Goal: Task Accomplishment & Management: Use online tool/utility

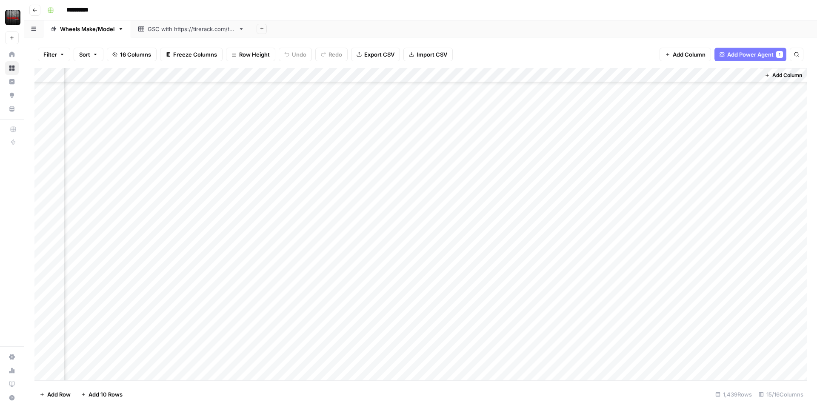
scroll to position [0, 665]
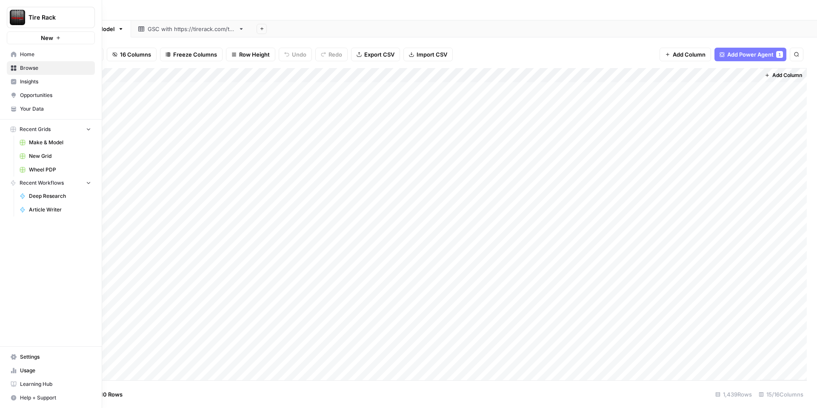
click at [47, 51] on span "Home" at bounding box center [55, 55] width 71 height 8
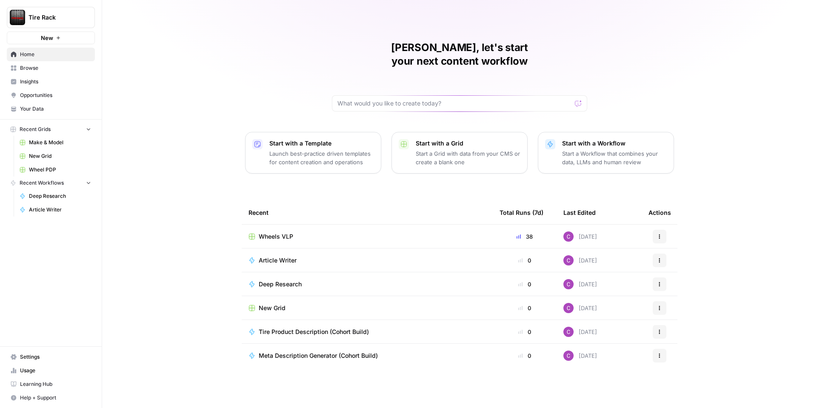
click at [38, 68] on span "Browse" at bounding box center [55, 68] width 71 height 8
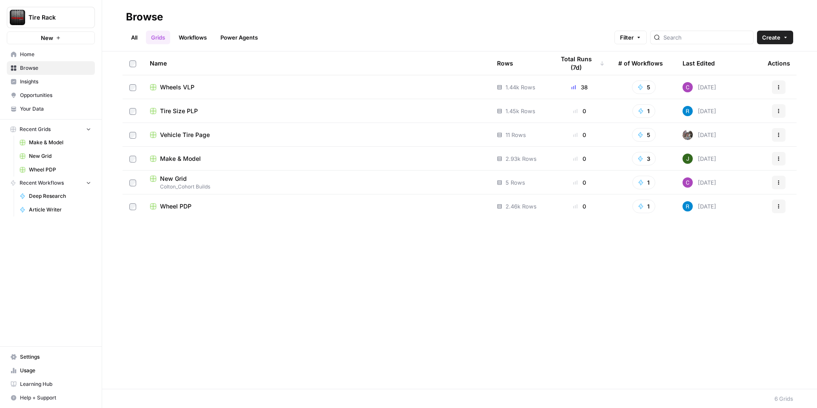
click at [177, 208] on span "Wheel PDP" at bounding box center [175, 206] width 31 height 9
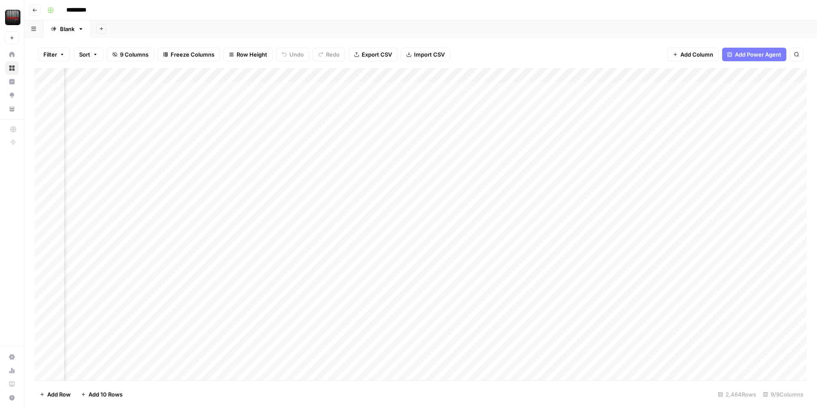
scroll to position [0, 311]
click at [356, 74] on div "Add Column" at bounding box center [420, 224] width 772 height 312
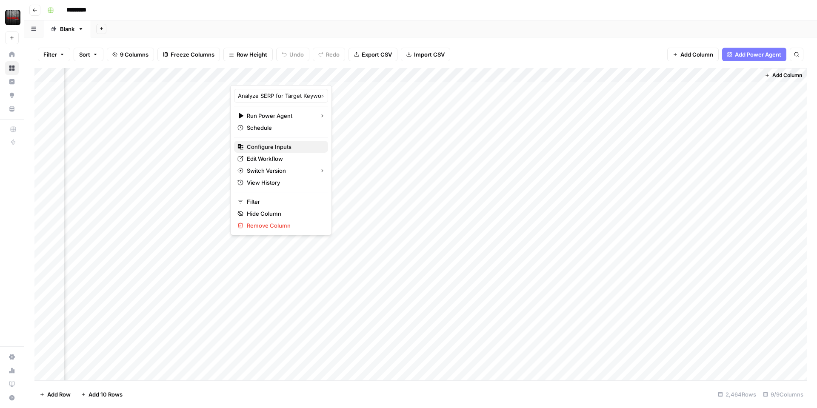
click at [272, 148] on span "Configure Inputs" at bounding box center [284, 146] width 74 height 9
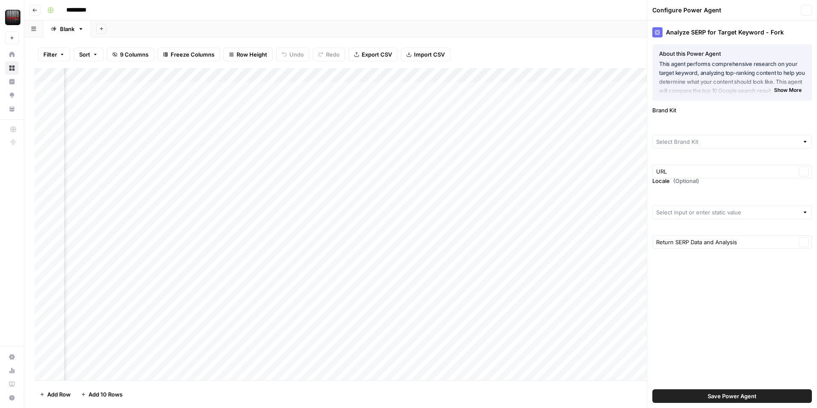
type input "Tire Rack"
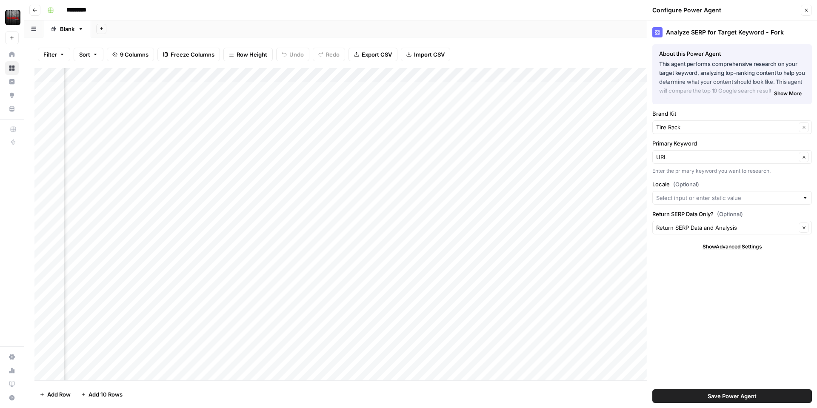
click at [582, 46] on div "Filter Sort 9 Columns Freeze Columns Row Height Undo Redo Export CSV Import CSV…" at bounding box center [420, 54] width 772 height 27
click at [774, 200] on input "Locale (Optional)" at bounding box center [727, 198] width 142 height 9
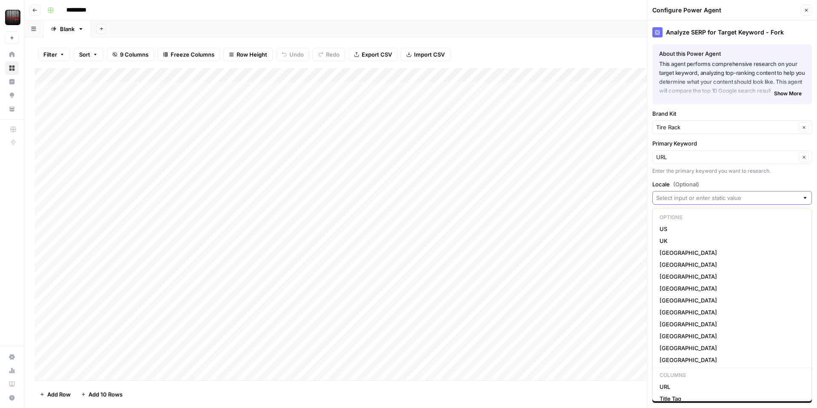
click at [774, 200] on input "Locale (Optional)" at bounding box center [727, 198] width 142 height 9
click at [805, 196] on div at bounding box center [805, 198] width 6 height 9
click at [746, 232] on span "US" at bounding box center [730, 229] width 142 height 9
type input "US"
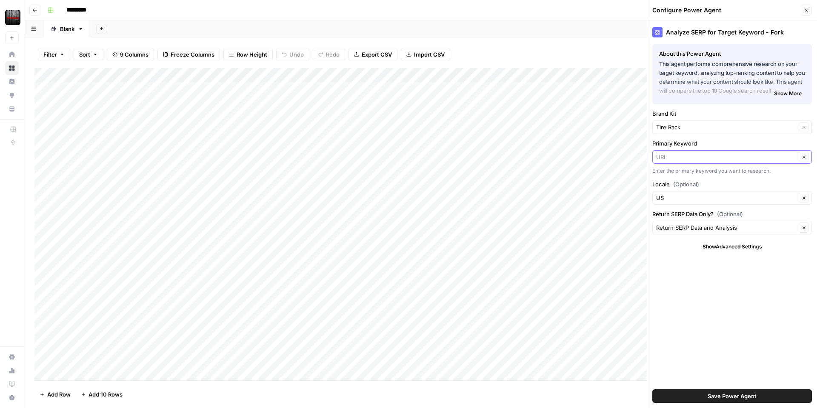
click at [730, 156] on input "Primary Keyword" at bounding box center [726, 157] width 140 height 9
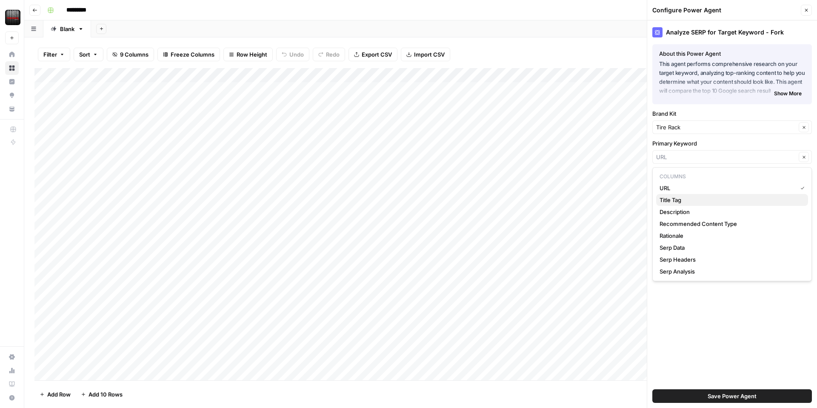
click at [711, 202] on span "Title Tag" at bounding box center [730, 200] width 142 height 9
type input "Title Tag"
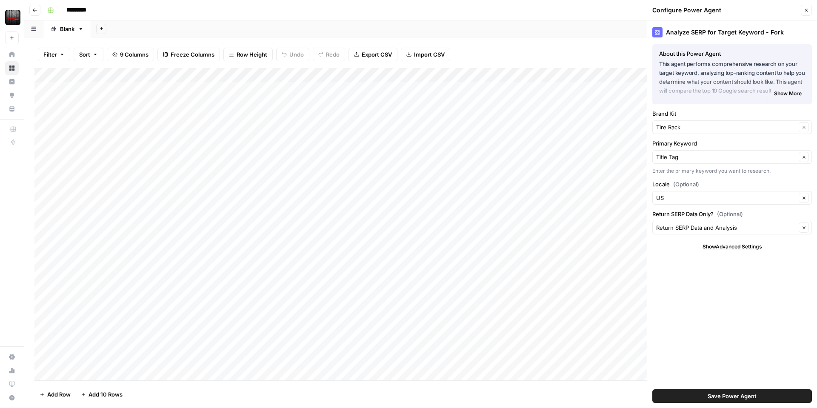
click at [723, 248] on span "Show Advanced Settings" at bounding box center [732, 247] width 60 height 8
click at [712, 268] on input "Version" at bounding box center [727, 272] width 142 height 9
type input "Default"
click at [681, 243] on div "Hide Advanced Settings" at bounding box center [731, 247] width 159 height 8
click at [720, 394] on span "Save Power Agent" at bounding box center [731, 396] width 49 height 9
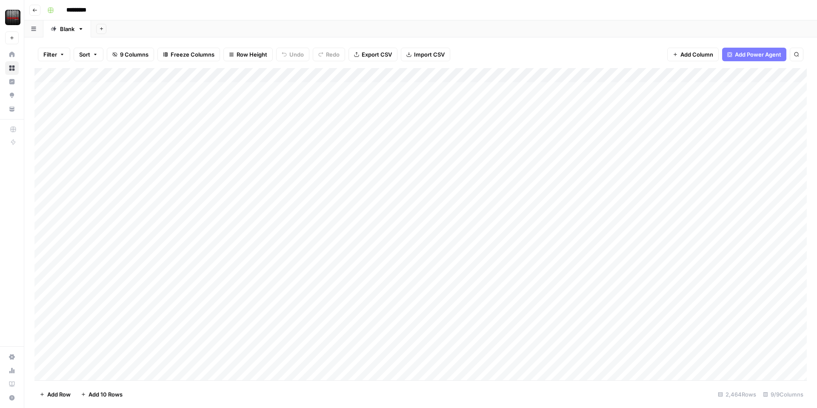
click at [668, 76] on div "Add Column" at bounding box center [420, 224] width 772 height 312
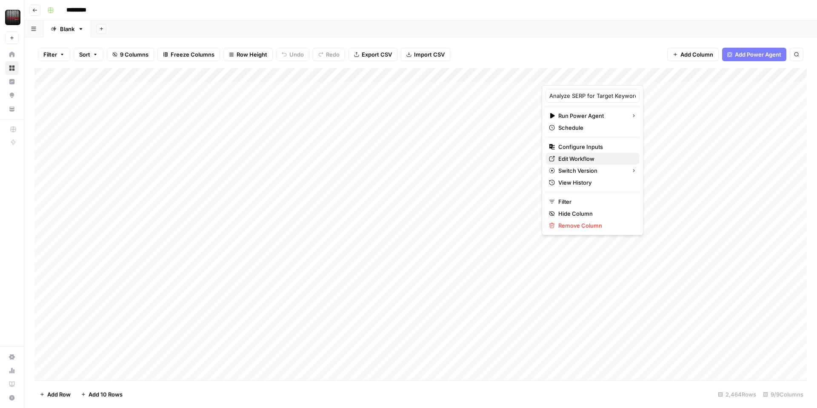
click at [599, 156] on span "Edit Workflow" at bounding box center [595, 158] width 74 height 9
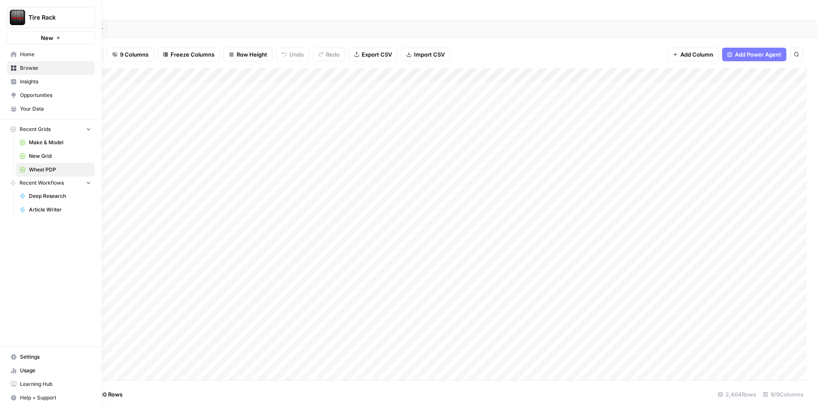
click at [60, 108] on span "Your Data" at bounding box center [55, 109] width 71 height 8
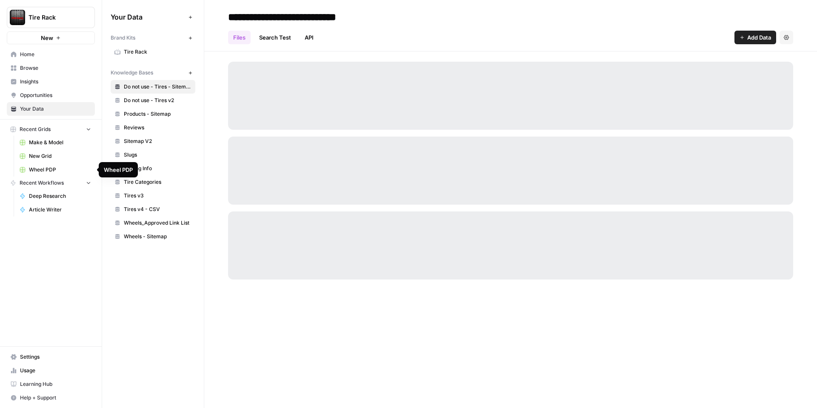
click at [53, 171] on span "Wheel PDP" at bounding box center [60, 170] width 62 height 8
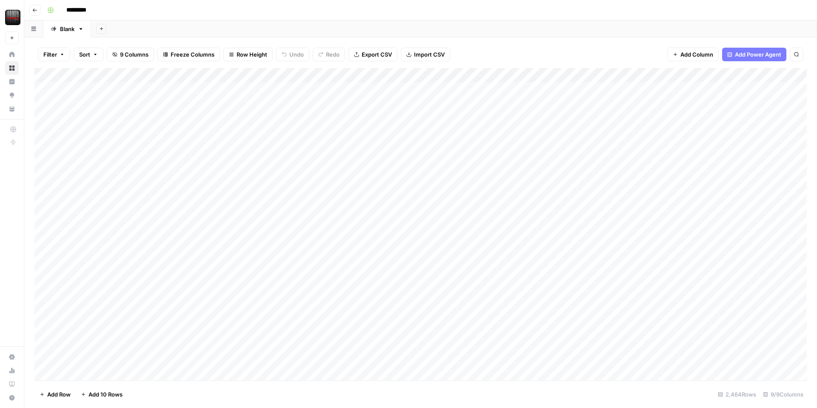
click at [760, 55] on span "Add Power Agent" at bounding box center [757, 54] width 46 height 9
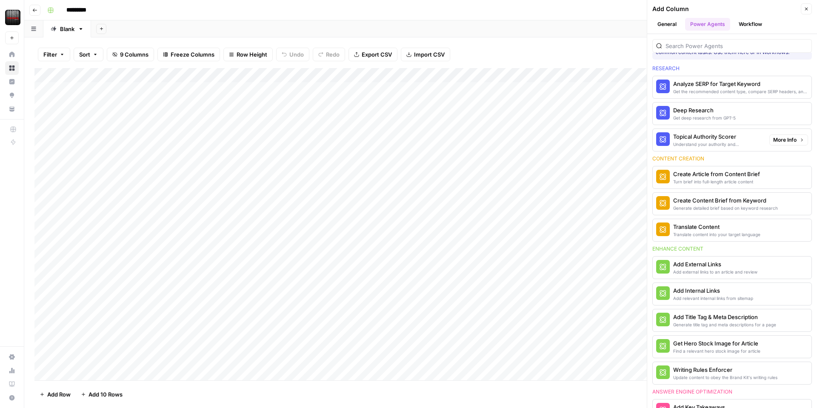
scroll to position [31, 0]
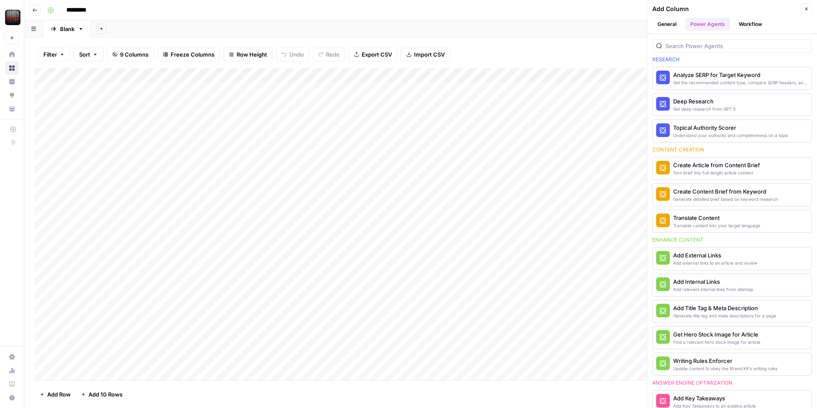
click at [667, 22] on button "General" at bounding box center [666, 24] width 29 height 13
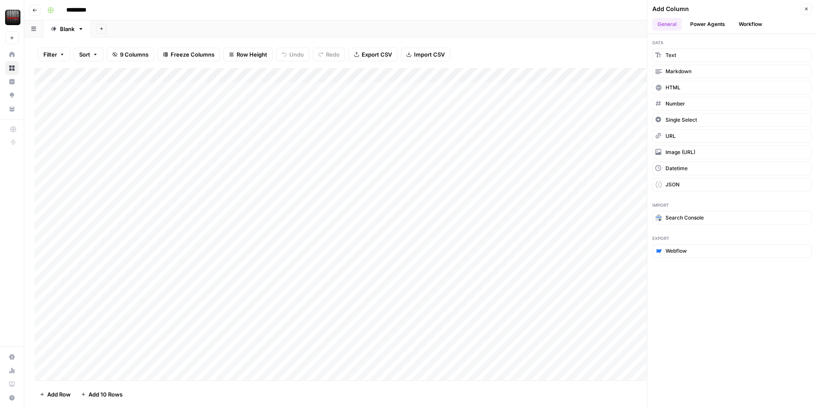
click at [739, 22] on button "Workflow" at bounding box center [750, 24] width 34 height 13
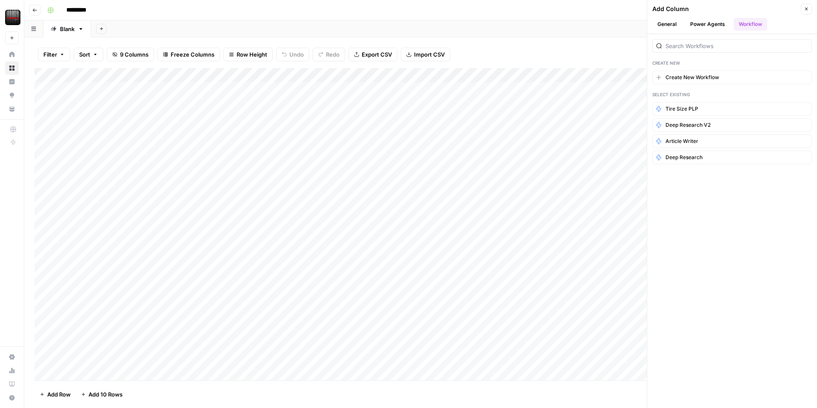
click at [704, 23] on button "Power Agents" at bounding box center [707, 24] width 45 height 13
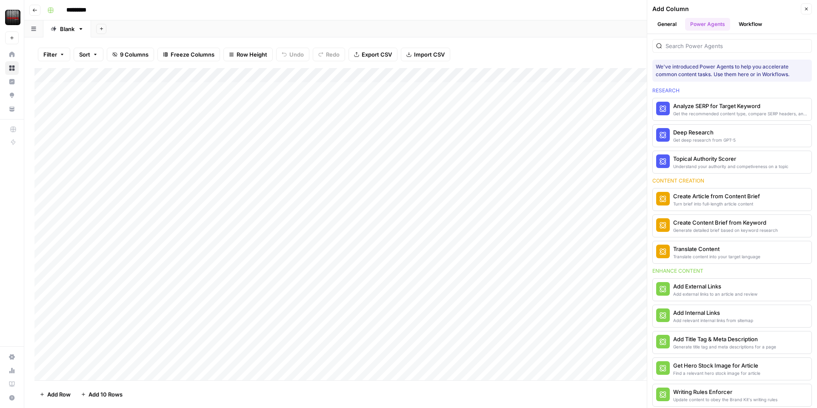
click at [734, 21] on button "Workflow" at bounding box center [750, 24] width 34 height 13
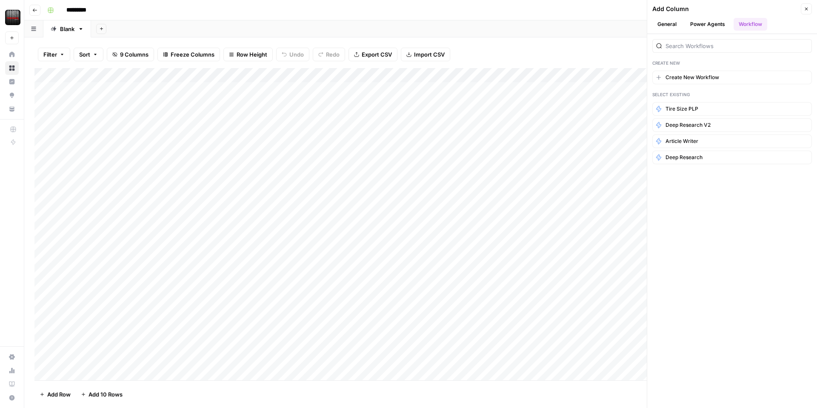
click at [706, 24] on button "Power Agents" at bounding box center [707, 24] width 45 height 13
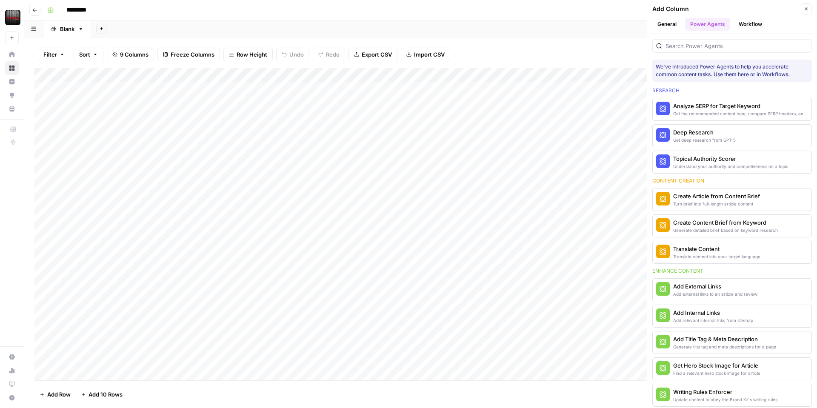
click at [678, 23] on button "General" at bounding box center [666, 24] width 29 height 13
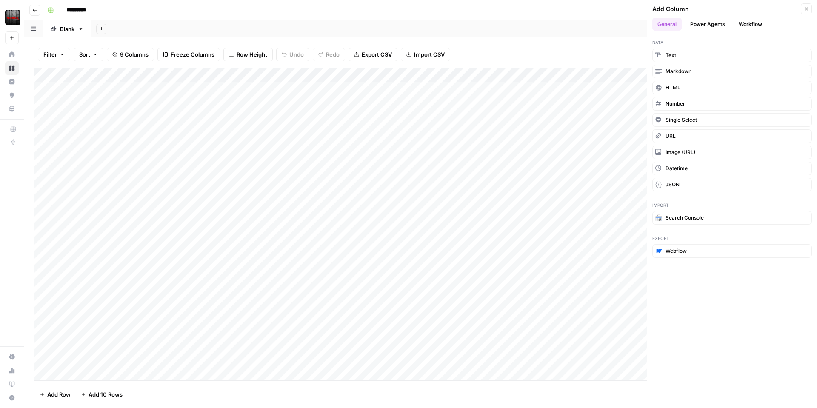
click at [705, 23] on button "Power Agents" at bounding box center [707, 24] width 45 height 13
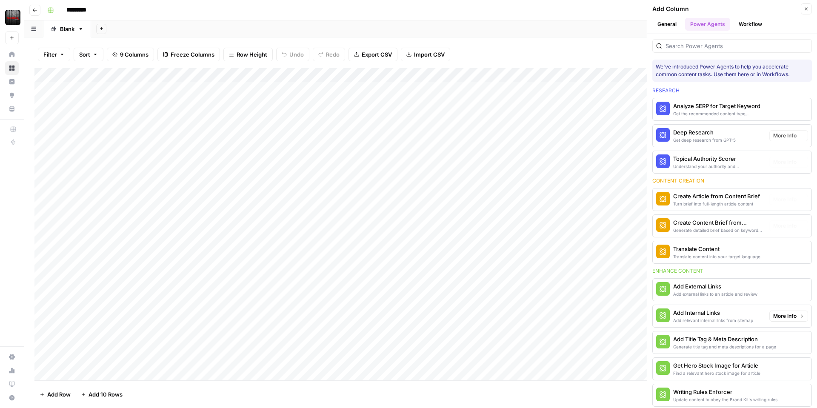
scroll to position [0, 0]
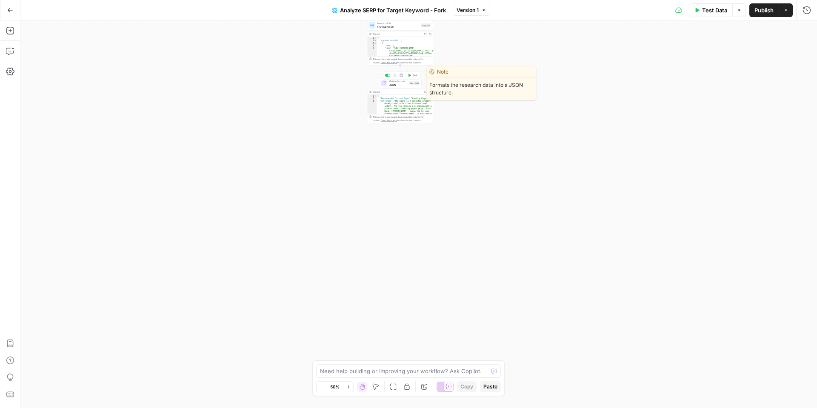
click at [396, 83] on span "JSON" at bounding box center [398, 85] width 18 height 4
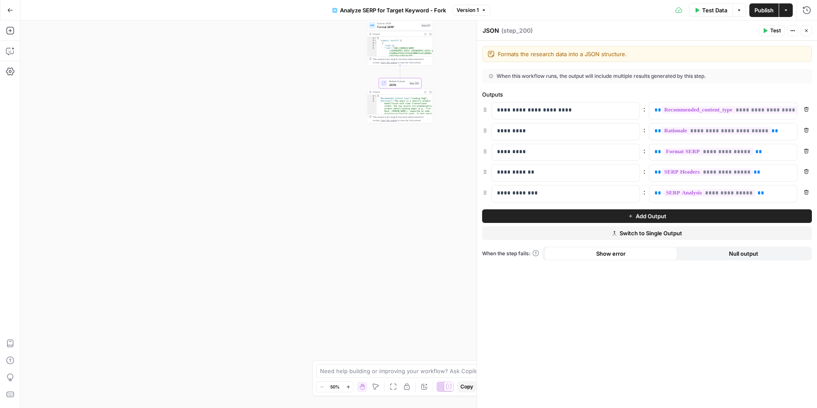
click at [808, 33] on icon "button" at bounding box center [805, 30] width 5 height 5
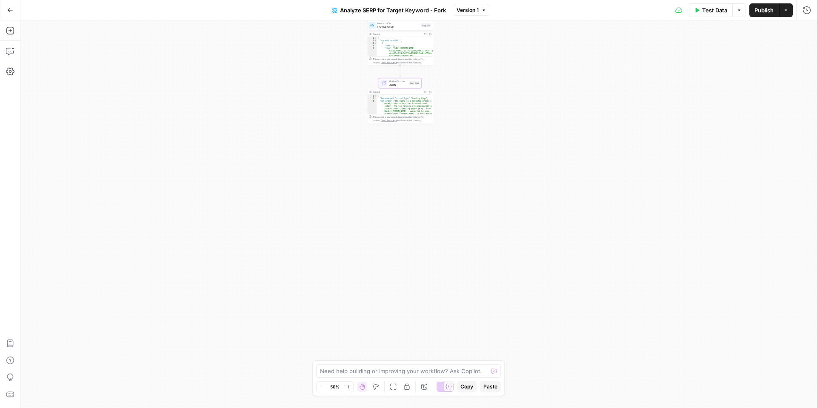
click at [426, 93] on button "Expand Output" at bounding box center [424, 91] width 5 height 5
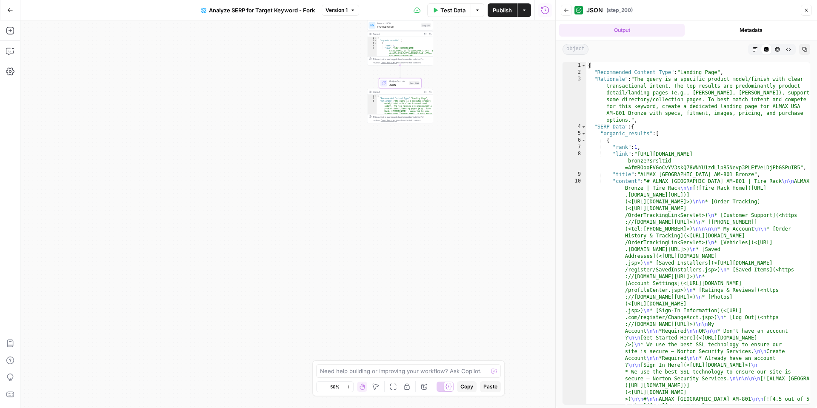
click at [749, 46] on button "Markdown" at bounding box center [754, 49] width 11 height 11
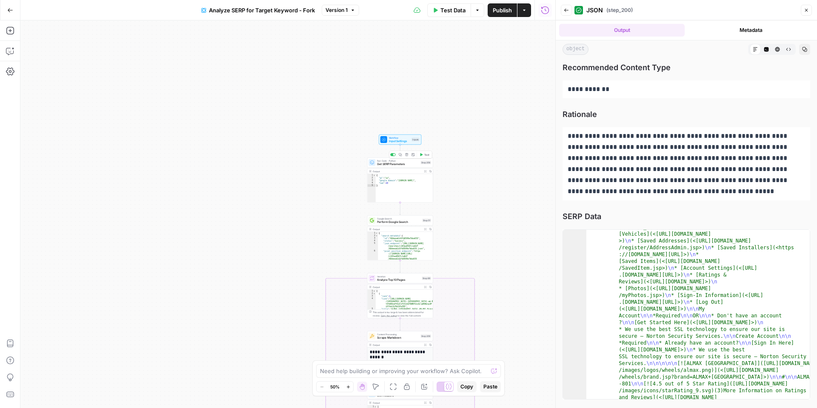
click at [394, 165] on span "Get SERP Parameters" at bounding box center [398, 164] width 42 height 4
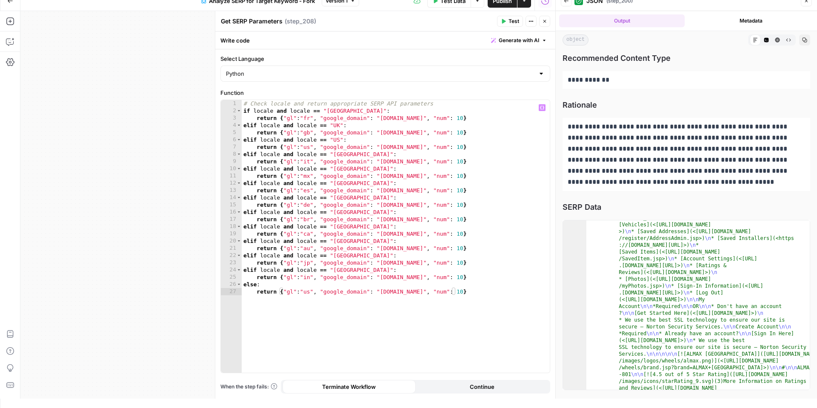
scroll to position [4, 0]
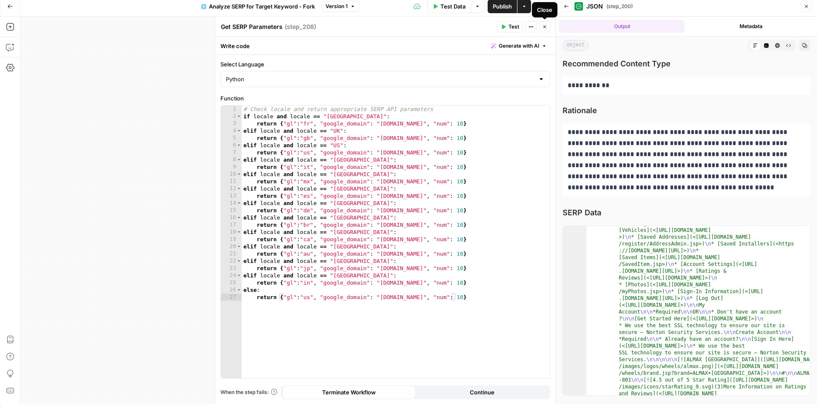
click at [546, 27] on icon "button" at bounding box center [544, 26] width 5 height 5
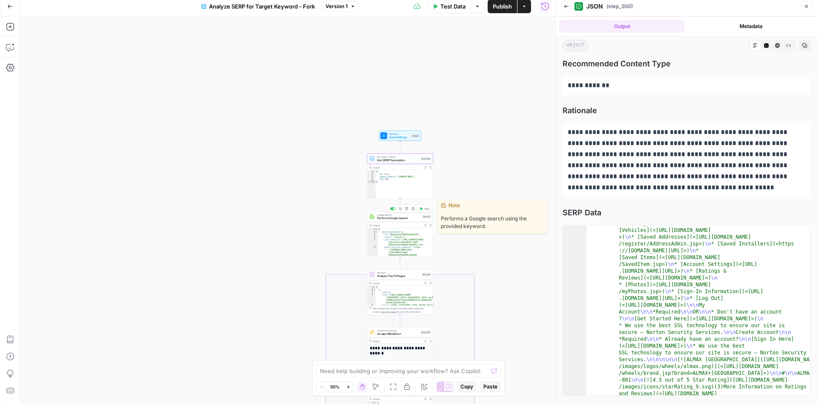
click at [392, 218] on span "Perform Google Search" at bounding box center [398, 218] width 43 height 4
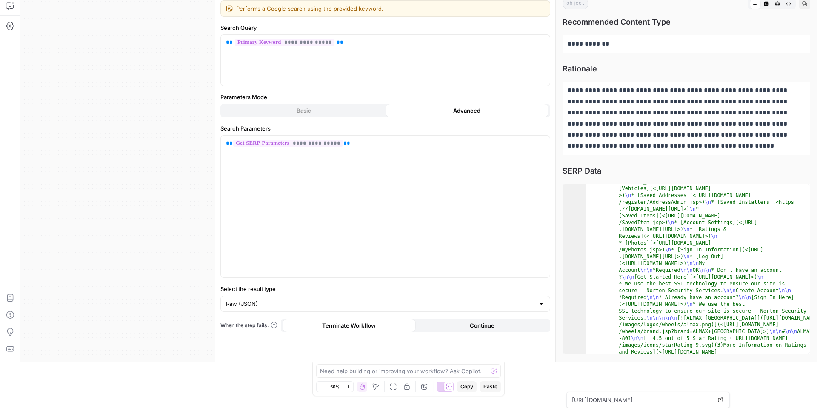
scroll to position [0, 0]
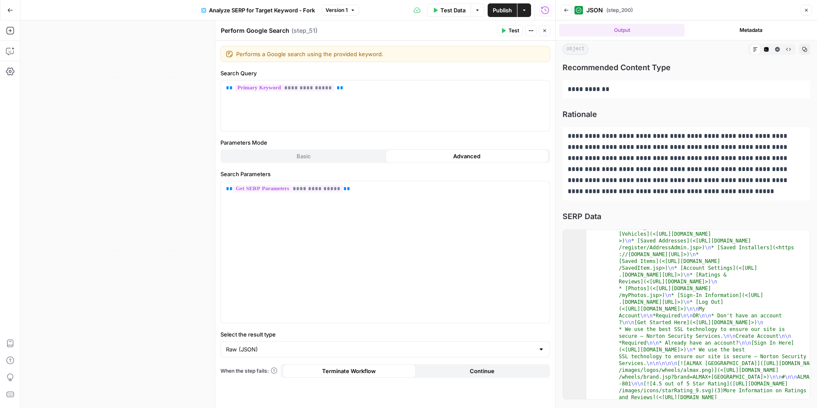
click at [542, 28] on icon "button" at bounding box center [544, 30] width 5 height 5
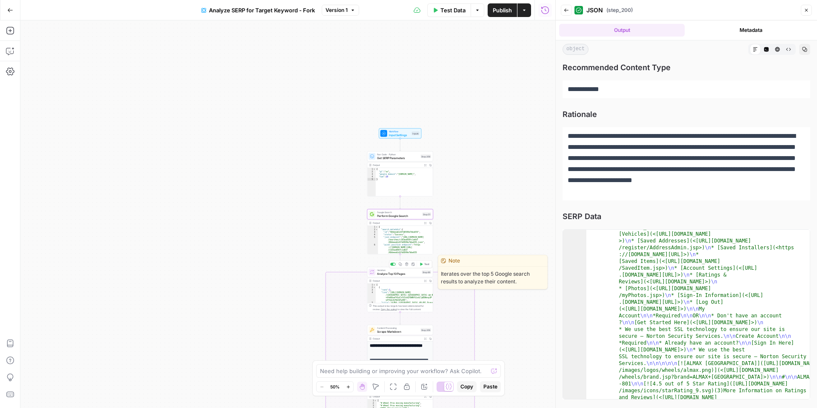
click at [403, 276] on div "Iteration Analyze Top 10 Pages Step 89 Copy step Delete step Edit Note Test" at bounding box center [400, 272] width 66 height 10
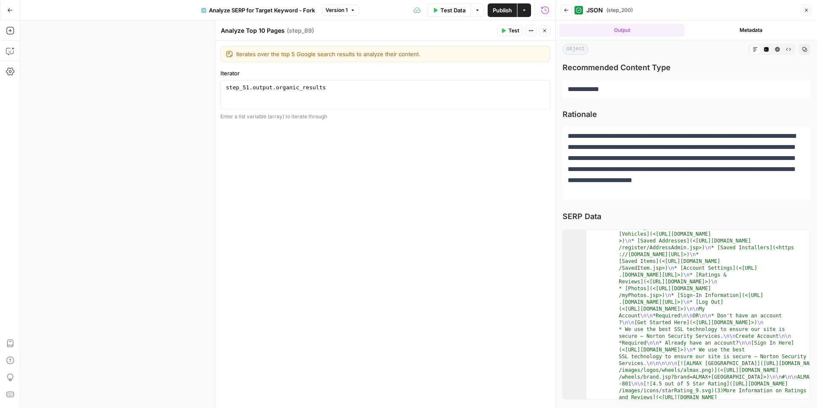
click at [449, 32] on div "Analyze Top 10 Pages Analyze Top 10 Pages ( step_89 )" at bounding box center [357, 30] width 274 height 9
click at [543, 30] on icon "button" at bounding box center [544, 30] width 5 height 5
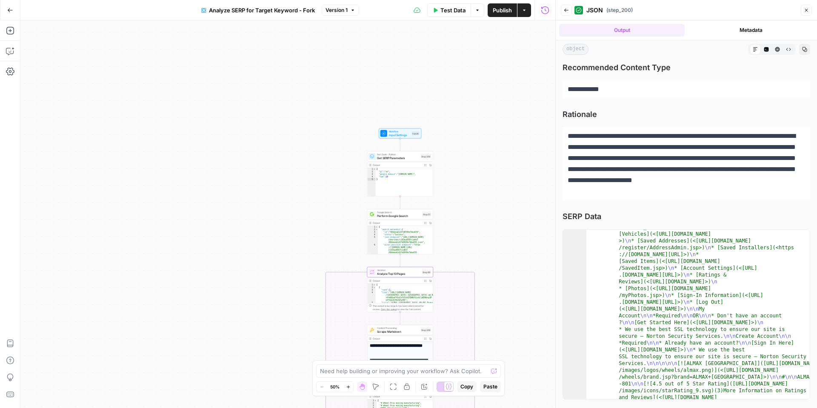
click at [424, 281] on icon "button" at bounding box center [425, 280] width 3 height 3
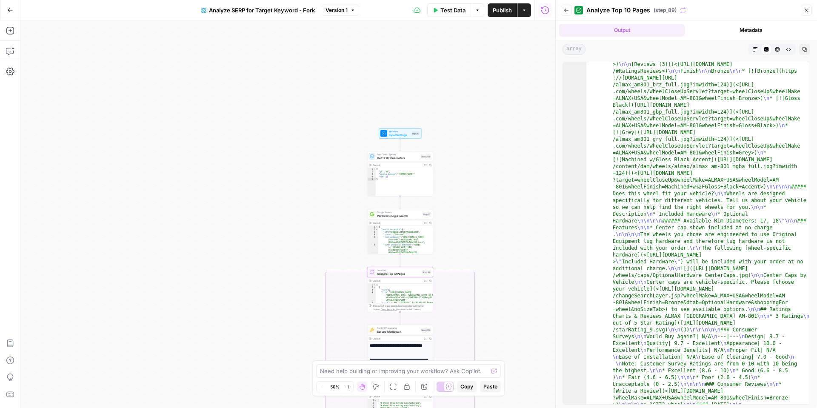
scroll to position [119, 0]
click at [758, 51] on button "Markdown" at bounding box center [754, 49] width 11 height 11
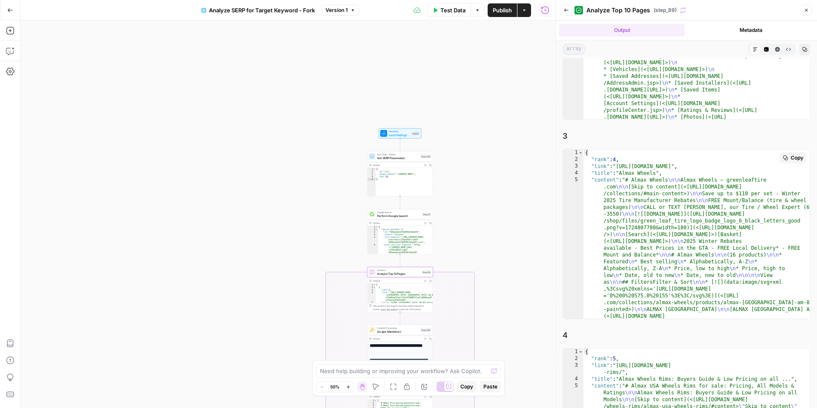
scroll to position [529, 0]
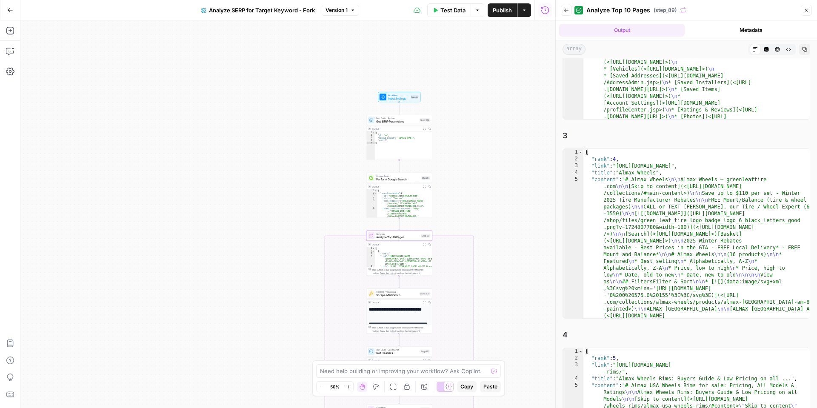
click at [423, 302] on icon "button" at bounding box center [424, 302] width 2 height 2
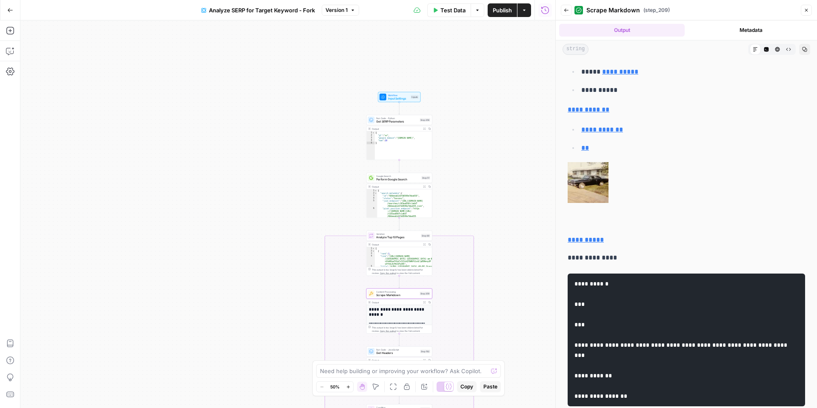
scroll to position [531, 0]
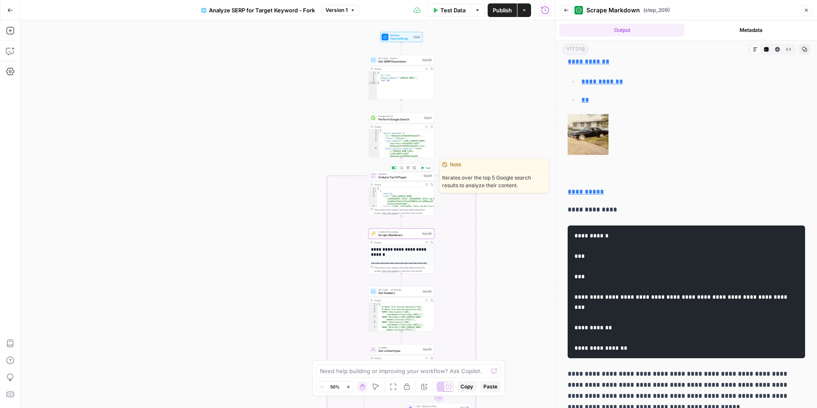
click at [386, 176] on span "Analyze Top 10 Pages" at bounding box center [399, 177] width 43 height 4
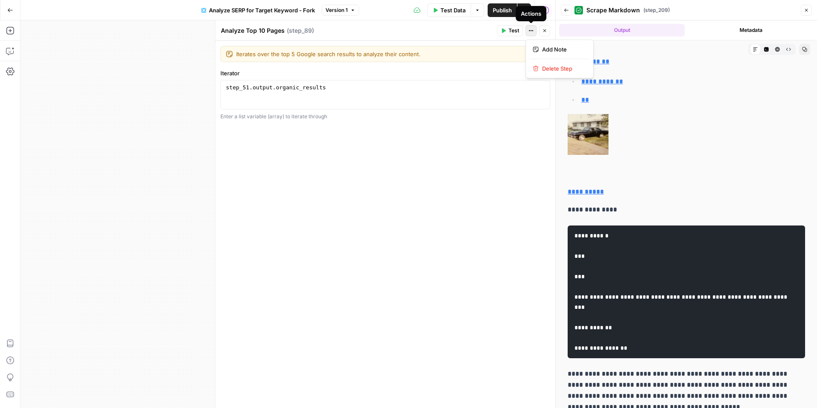
click at [530, 31] on icon "button" at bounding box center [530, 30] width 5 height 5
drag, startPoint x: 539, startPoint y: 30, endPoint x: 524, endPoint y: 34, distance: 15.7
click at [539, 30] on button "Close" at bounding box center [544, 30] width 11 height 11
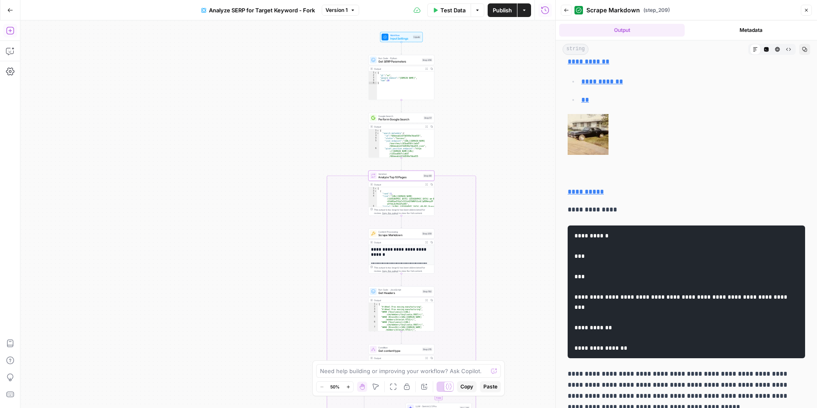
click at [10, 32] on icon "button" at bounding box center [10, 31] width 8 height 8
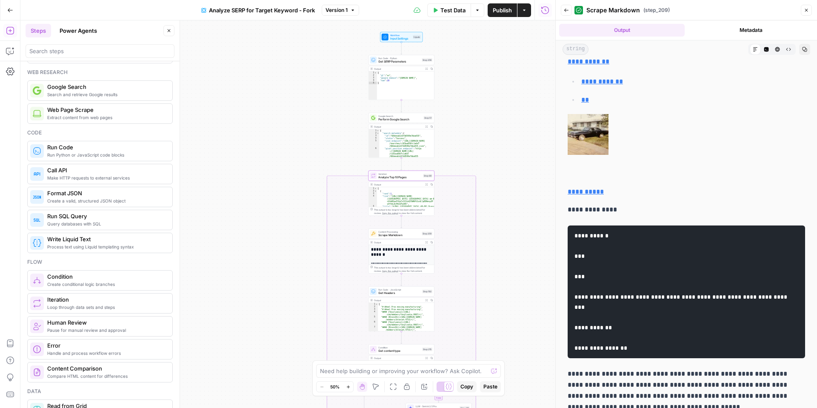
scroll to position [61, 0]
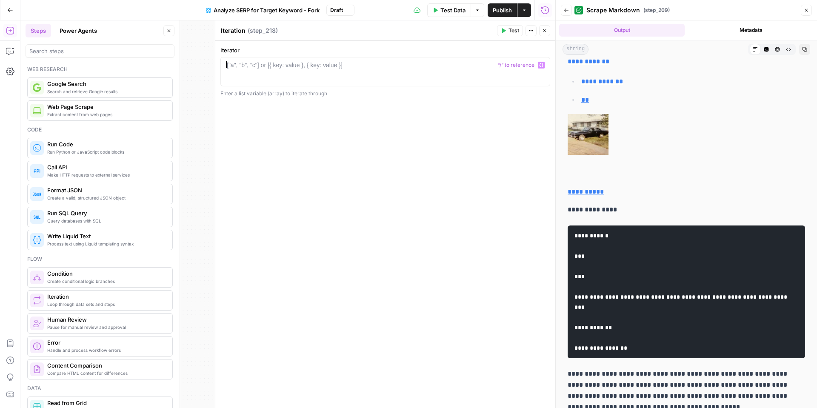
click at [287, 72] on div at bounding box center [385, 79] width 322 height 36
click at [547, 32] on button "Close" at bounding box center [544, 30] width 11 height 11
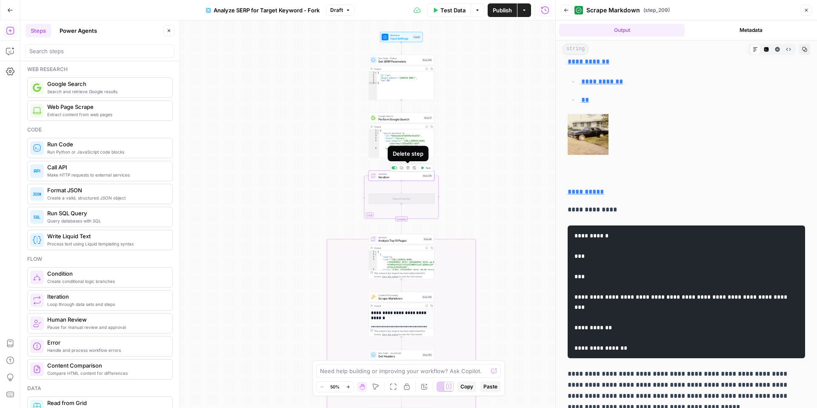
click at [409, 169] on button "Delete step" at bounding box center [408, 168] width 6 height 6
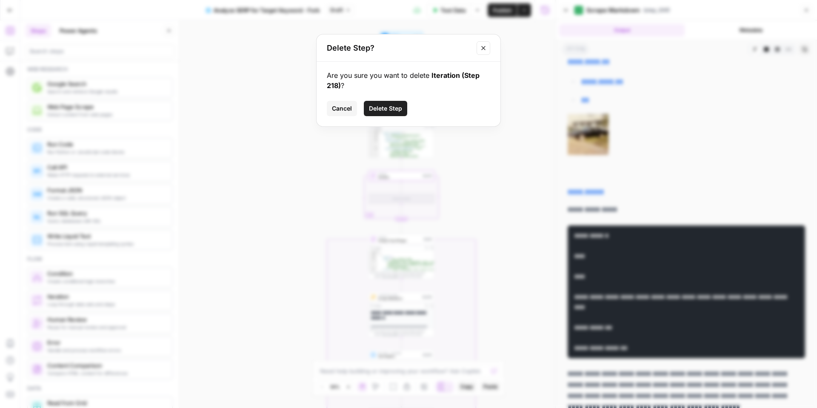
click at [383, 108] on span "Delete Step" at bounding box center [385, 108] width 33 height 9
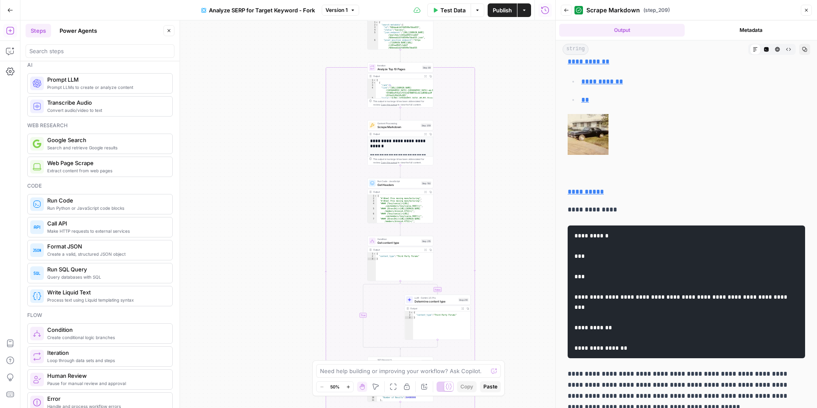
scroll to position [0, 0]
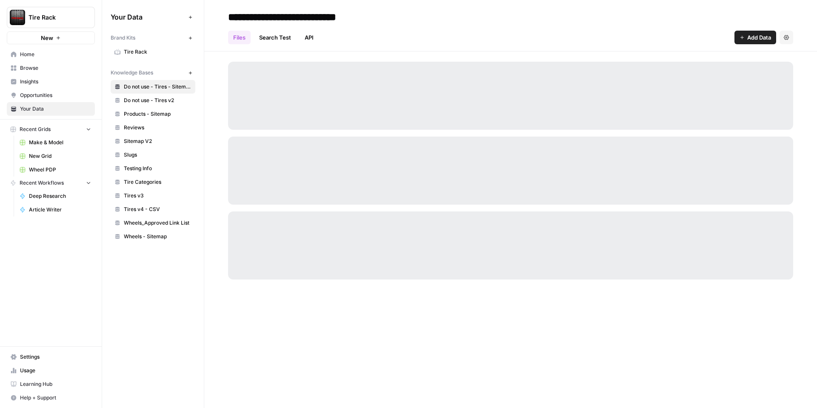
click at [130, 47] on link "Tire Rack" at bounding box center [153, 52] width 85 height 14
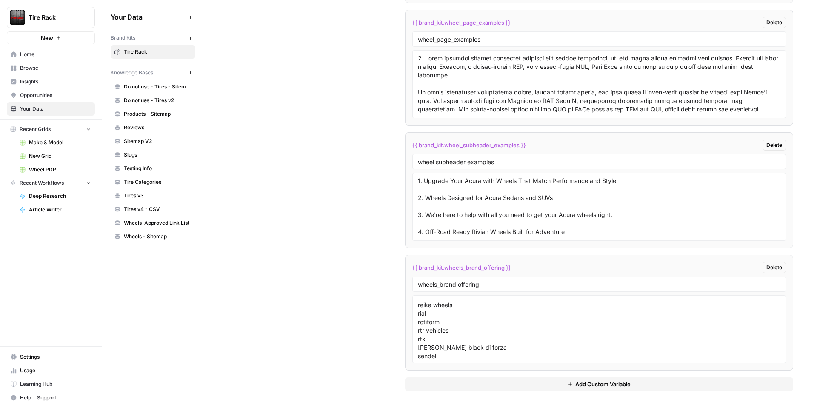
scroll to position [484, 0]
